Goal: Find specific fact: Find specific fact

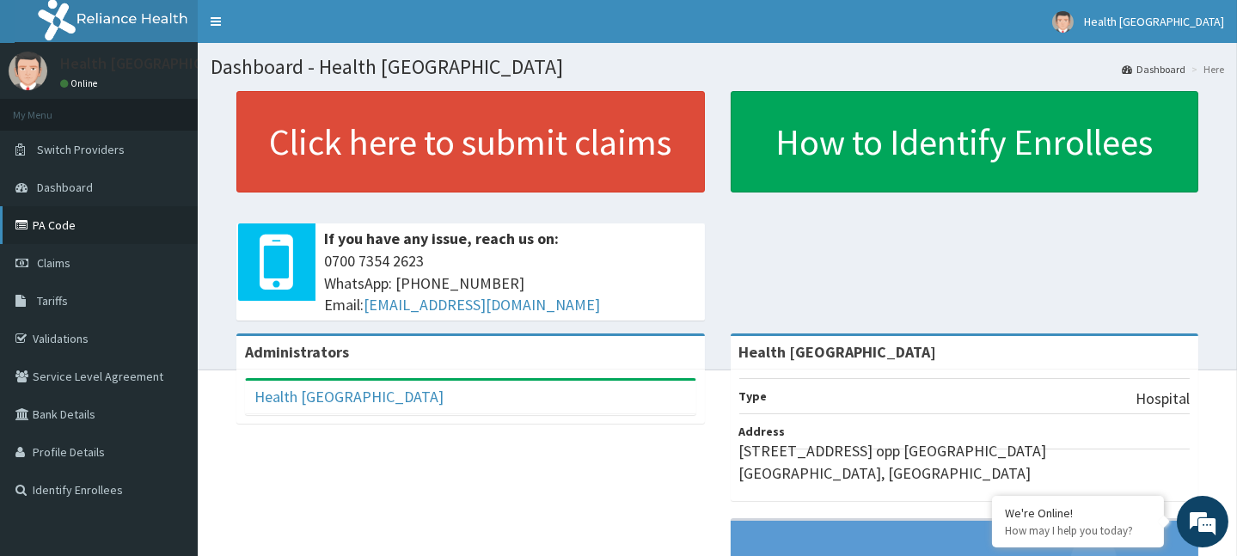
click at [21, 221] on icon at bounding box center [23, 225] width 17 height 12
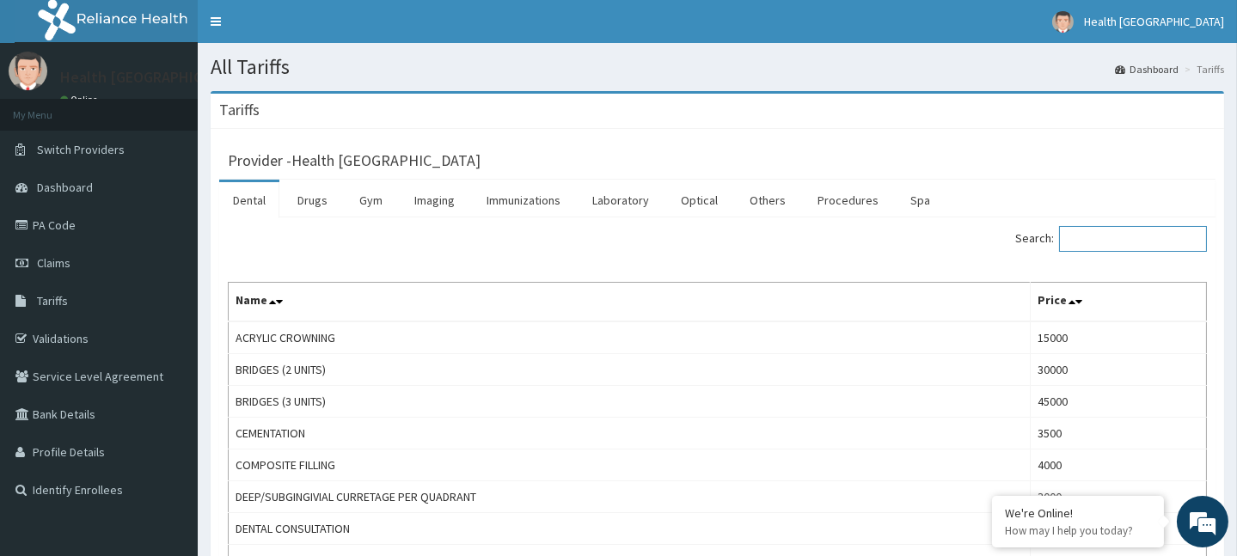
click at [1116, 242] on input "Search:" at bounding box center [1133, 239] width 148 height 26
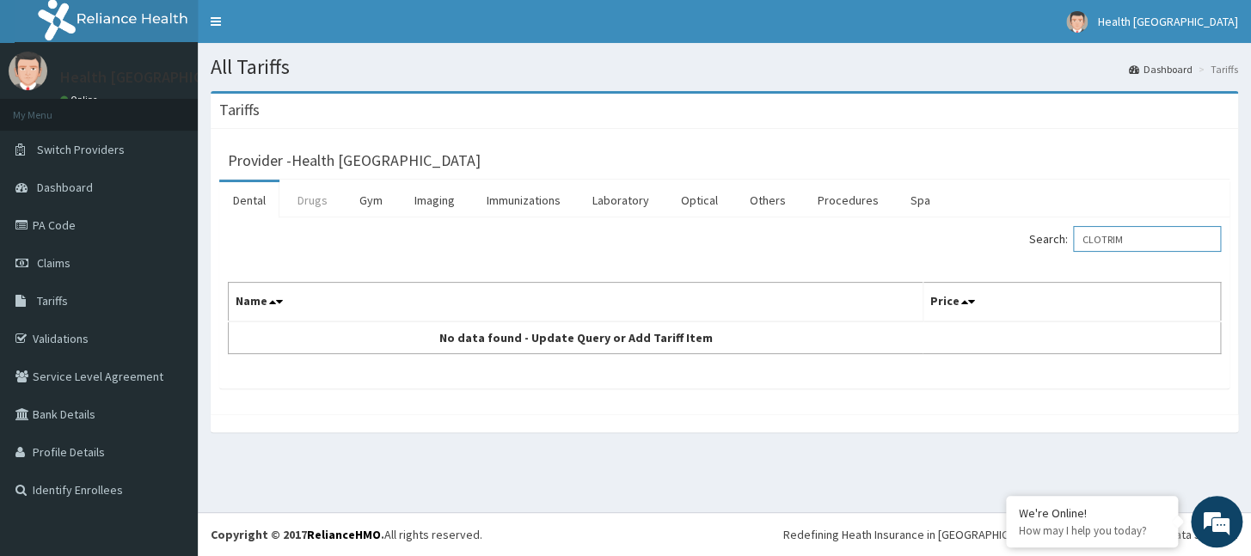
type input "CLOTRIM"
click at [309, 202] on link "Drugs" at bounding box center [313, 200] width 58 height 36
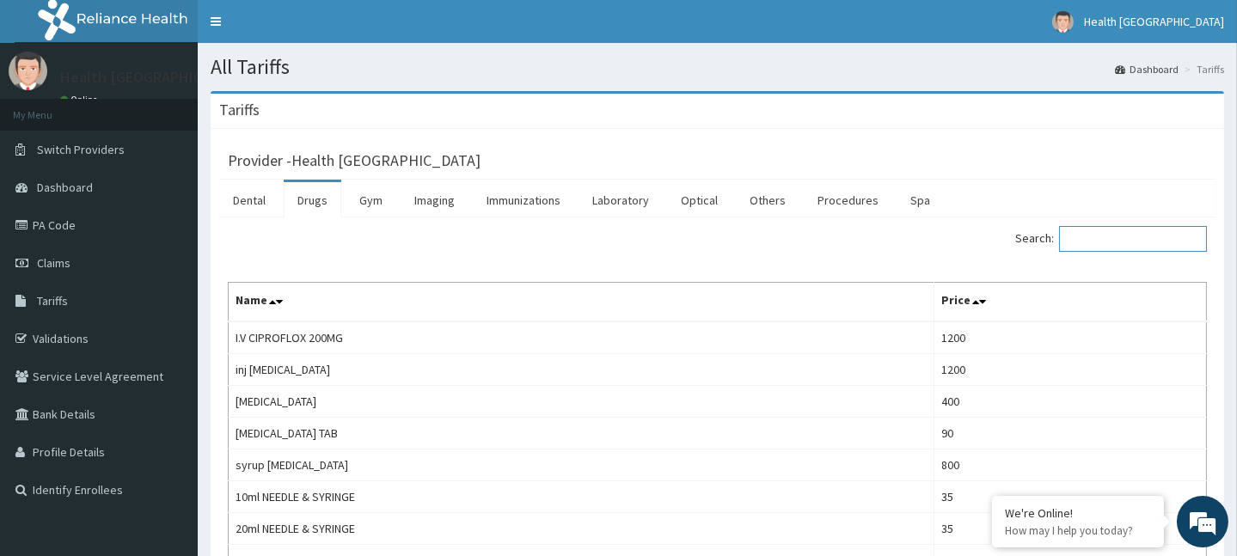
click at [1109, 242] on input "Search:" at bounding box center [1133, 239] width 148 height 26
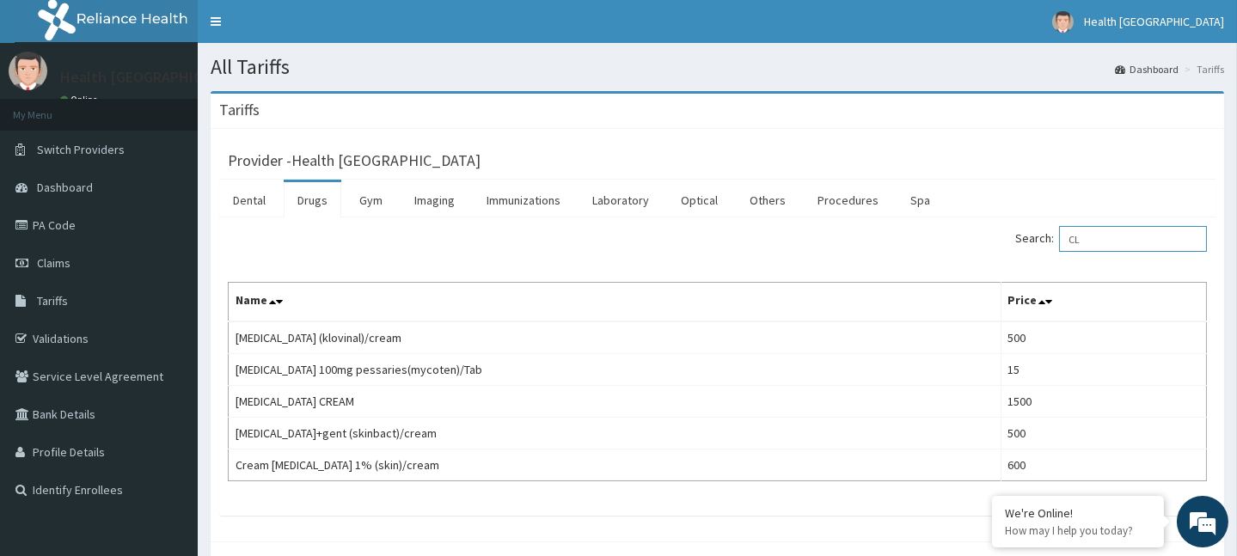
type input "C"
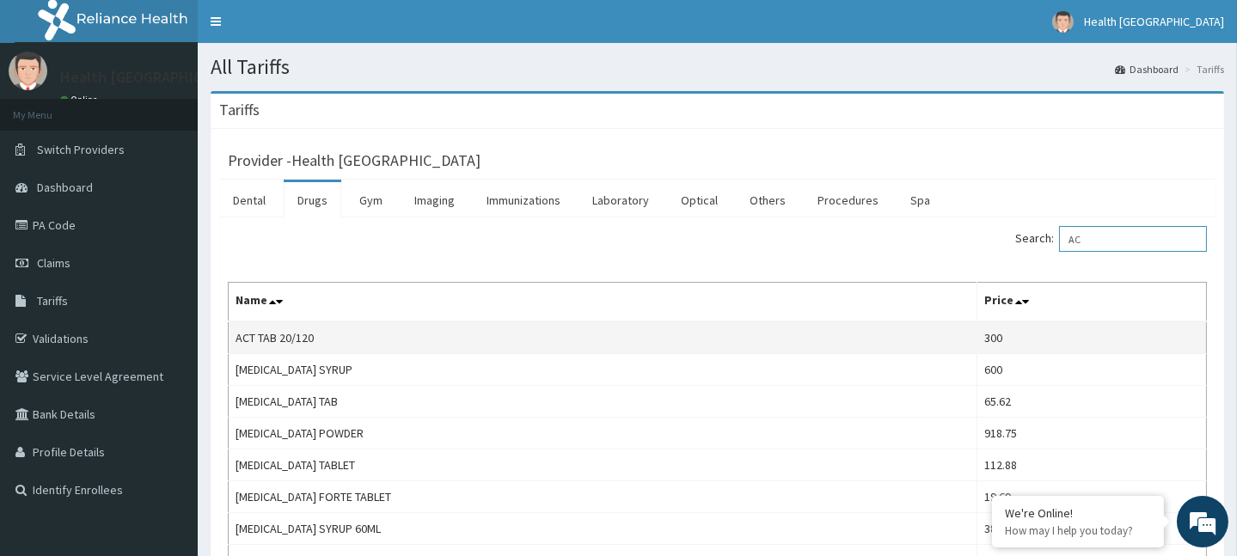
type input "A"
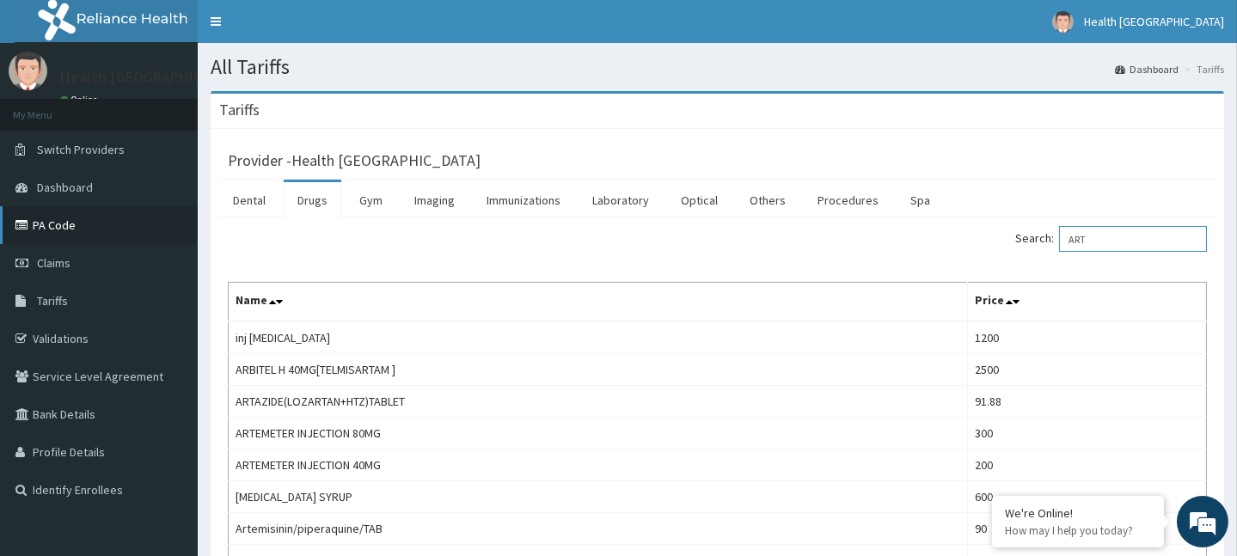
type input "ART"
click at [64, 224] on link "PA Code" at bounding box center [99, 225] width 198 height 38
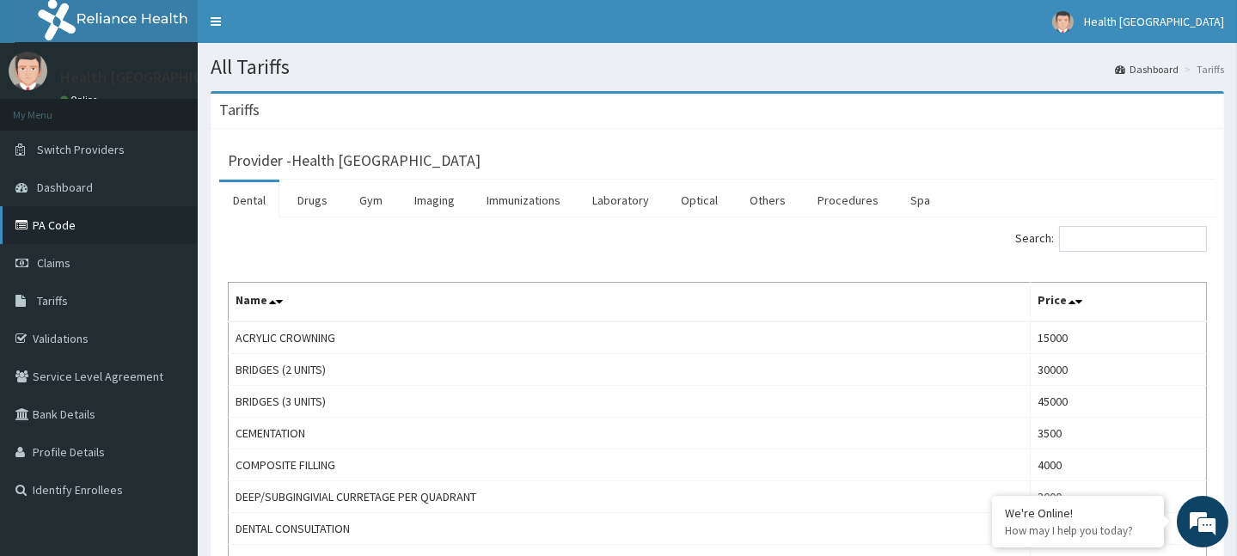
click at [29, 226] on icon at bounding box center [23, 225] width 17 height 12
